Goal: Find specific page/section: Find specific page/section

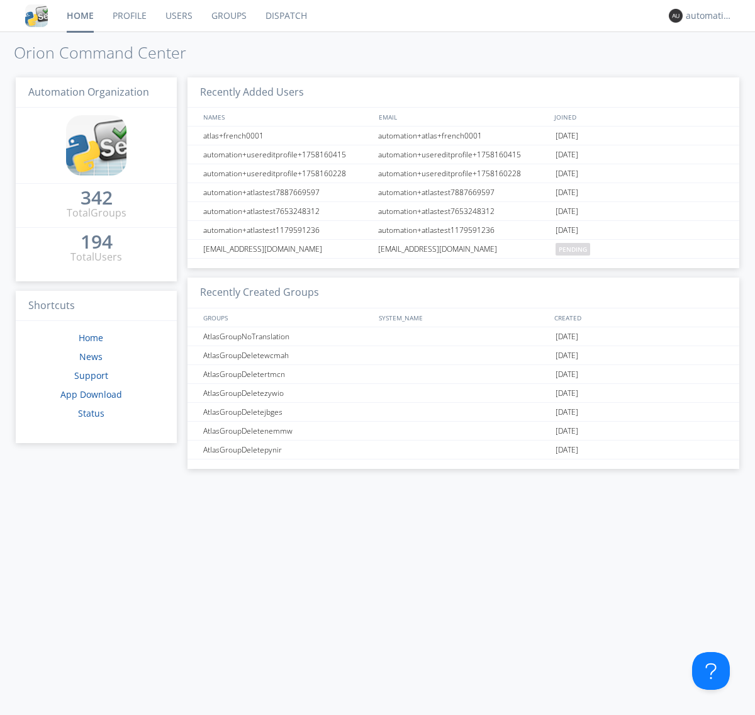
click at [285, 16] on link "Dispatch" at bounding box center [286, 15] width 60 height 31
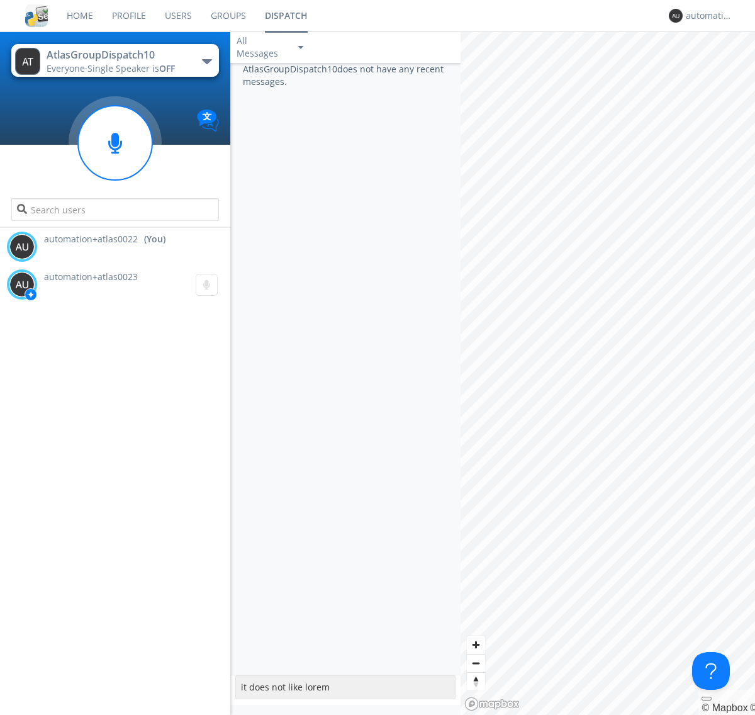
type textarea "it does not like lorem"
click at [706, 16] on div "automation+atlas0022" at bounding box center [709, 15] width 47 height 13
